Goal: Task Accomplishment & Management: Manage account settings

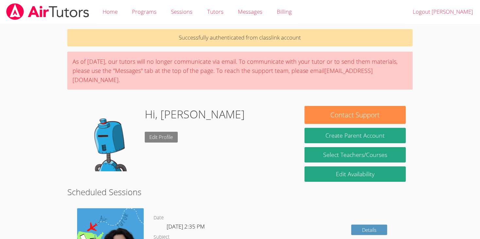
click at [177, 132] on link "Edit Profile" at bounding box center [161, 137] width 33 height 11
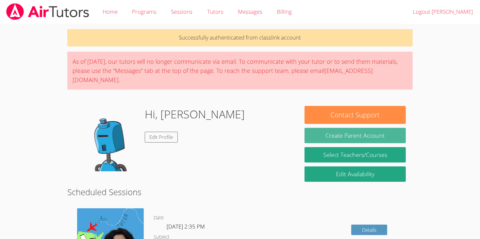
click at [379, 128] on button "Create Parent Account" at bounding box center [354, 135] width 101 height 15
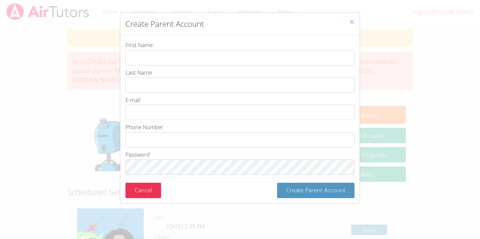
click at [382, 107] on div "Create Parent Account First Name Last Name E-mail Phone Number Password Passwor…" at bounding box center [240, 119] width 480 height 239
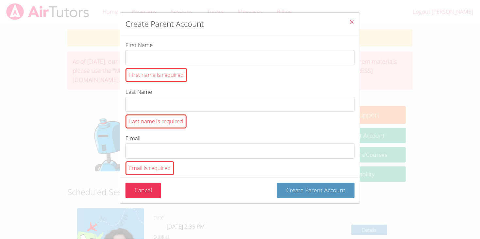
click at [349, 24] on icon "Close" at bounding box center [352, 22] width 6 height 6
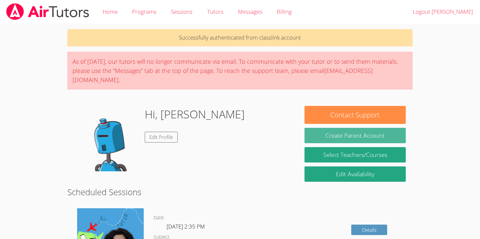
click at [386, 129] on button "Create Parent Account" at bounding box center [354, 135] width 101 height 15
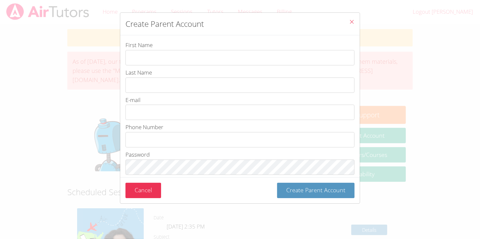
click at [431, 65] on div "Create Parent Account First Name Last Name E-mail Phone Number Password Passwor…" at bounding box center [240, 119] width 480 height 239
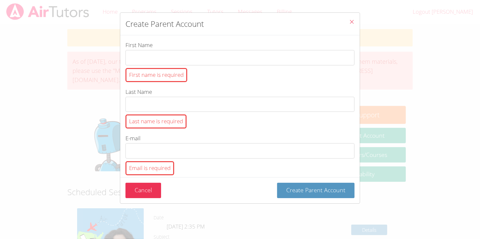
click at [391, 107] on div "Create Parent Account First Name First name is required Last Name Last name is …" at bounding box center [240, 119] width 480 height 239
click at [350, 25] on span "Close" at bounding box center [352, 23] width 6 height 8
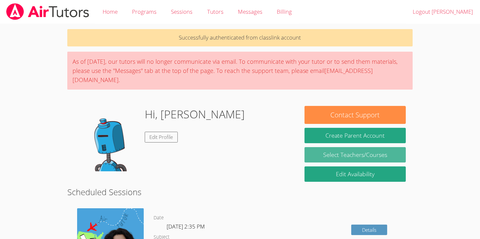
click at [394, 150] on link "Select Teachers/Courses" at bounding box center [354, 154] width 101 height 15
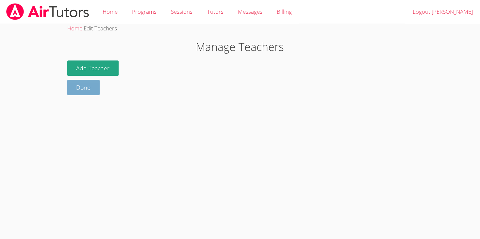
click at [97, 90] on link "Done" at bounding box center [83, 87] width 33 height 15
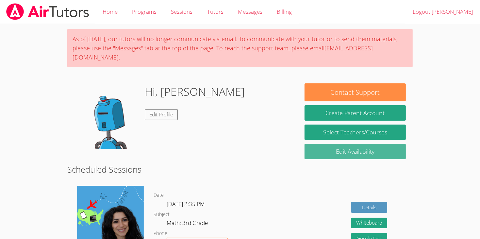
click at [401, 148] on link "Edit Availability" at bounding box center [354, 151] width 101 height 15
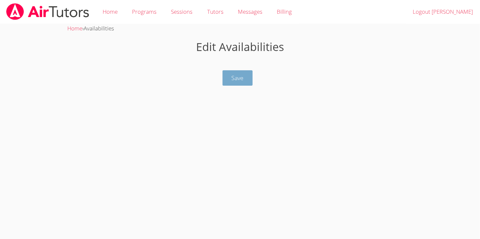
click at [245, 76] on button "Save" at bounding box center [237, 77] width 30 height 15
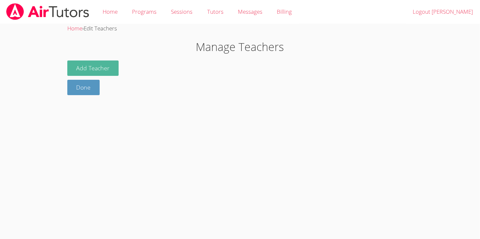
click at [95, 68] on button "Add Teacher" at bounding box center [93, 67] width 52 height 15
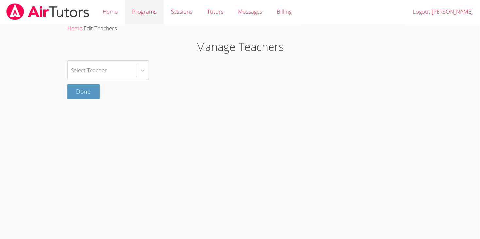
click at [138, 17] on link "Programs" at bounding box center [144, 12] width 39 height 24
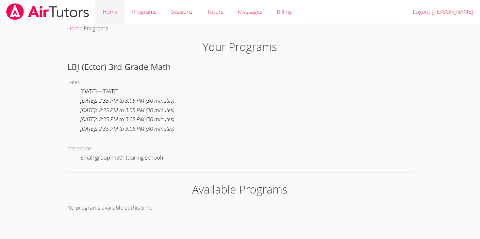
click at [98, 18] on link "Home" at bounding box center [109, 12] width 29 height 24
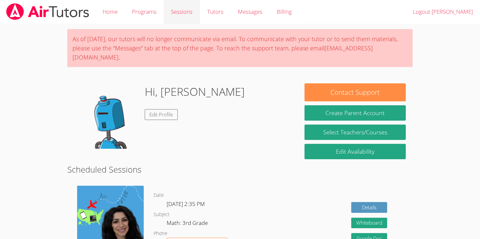
click at [187, 14] on link "Sessions" at bounding box center [182, 12] width 36 height 24
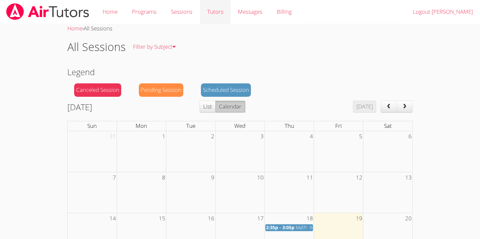
click at [211, 14] on link "Tutors" at bounding box center [215, 12] width 31 height 24
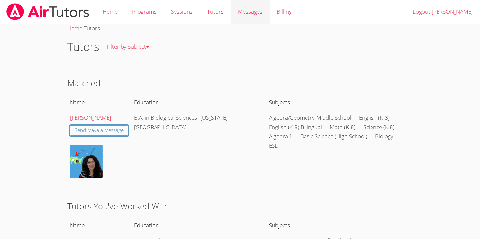
click at [238, 8] on span "Messages" at bounding box center [250, 12] width 24 height 8
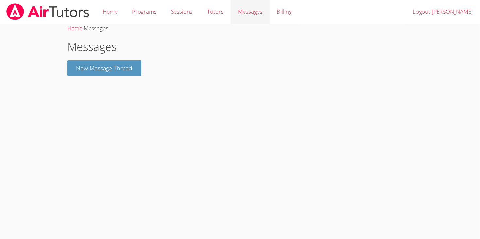
click at [264, 11] on link "Messages" at bounding box center [250, 12] width 39 height 24
click at [295, 14] on link "Billing" at bounding box center [283, 12] width 29 height 24
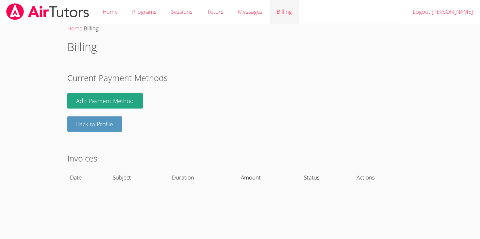
click at [272, 12] on link "Billing" at bounding box center [283, 12] width 29 height 24
click at [153, 10] on link "Programs" at bounding box center [144, 12] width 39 height 24
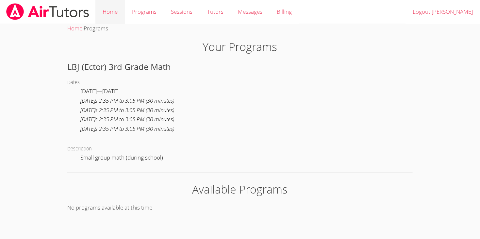
click at [117, 4] on link "Home" at bounding box center [109, 12] width 29 height 24
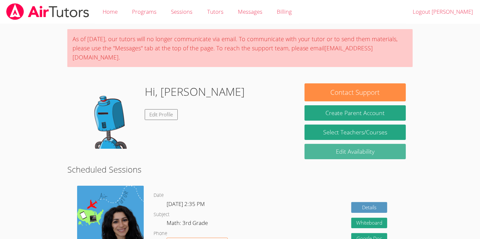
click at [382, 144] on link "Edit Availability" at bounding box center [354, 151] width 101 height 15
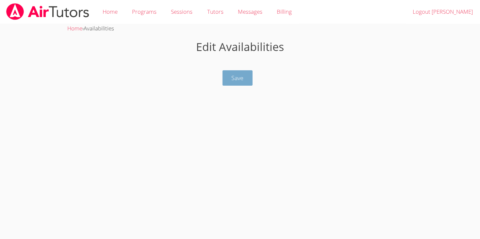
click at [240, 76] on span "Save" at bounding box center [238, 78] width 12 height 8
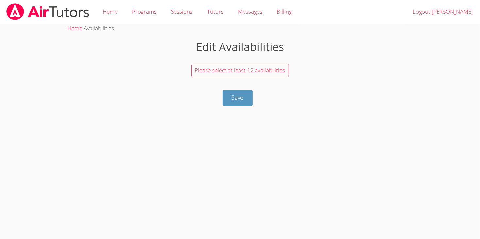
click at [267, 68] on span "Please select at least 12 availabilities" at bounding box center [240, 70] width 90 height 8
click at [242, 104] on button "Save" at bounding box center [237, 97] width 30 height 15
